Goal: Task Accomplishment & Management: Manage account settings

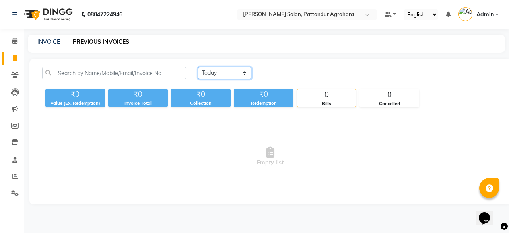
click at [243, 72] on select "[DATE] [DATE] Custom Range" at bounding box center [224, 73] width 53 height 12
select select "[DATE]"
click at [198, 67] on select "[DATE] [DATE] Custom Range" at bounding box center [224, 73] width 53 height 12
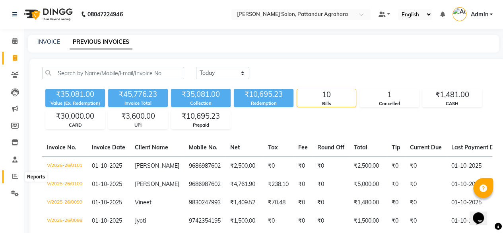
click at [12, 178] on icon at bounding box center [15, 176] width 6 height 6
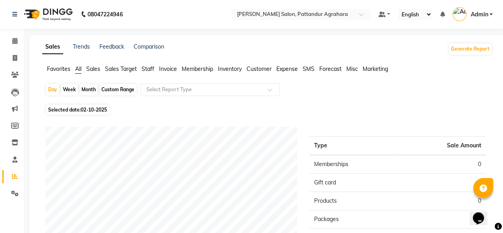
click at [89, 91] on div "Month" at bounding box center [89, 89] width 18 height 11
select select "10"
select select "2025"
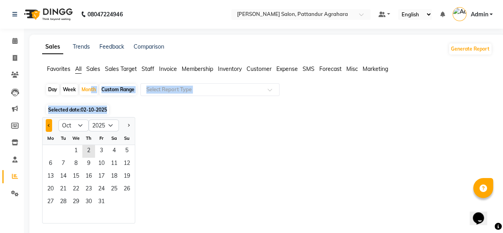
drag, startPoint x: 89, startPoint y: 91, endPoint x: 50, endPoint y: 126, distance: 52.1
click at [50, 126] on button "Previous month" at bounding box center [49, 125] width 6 height 13
select select "9"
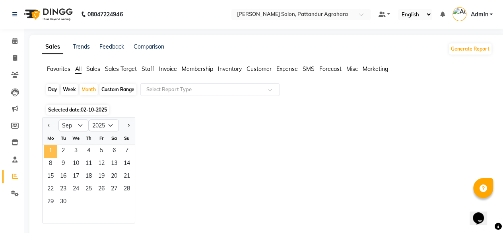
click at [52, 152] on span "1" at bounding box center [50, 151] width 13 height 13
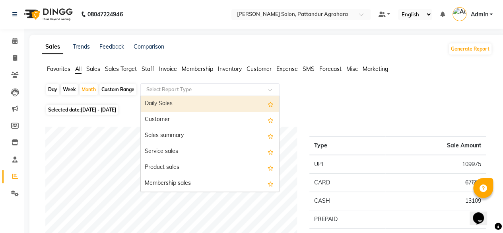
click at [247, 90] on input "text" at bounding box center [202, 89] width 115 height 8
click at [372, 97] on div "Day Week Month Custom Range Select Report Type Daily Sales Customer Sales summa…" at bounding box center [267, 92] width 444 height 19
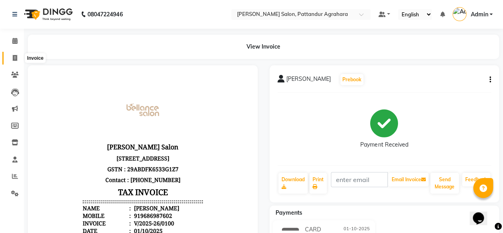
click at [15, 58] on icon at bounding box center [15, 58] width 4 height 6
select select "9009"
select select "service"
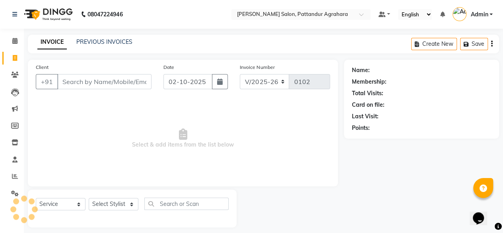
scroll to position [6, 0]
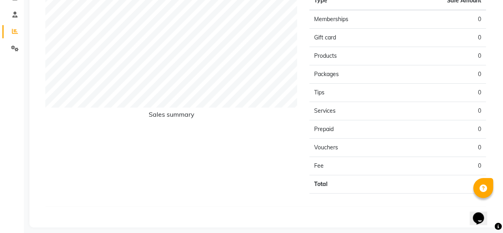
scroll to position [148, 0]
